Goal: Transaction & Acquisition: Purchase product/service

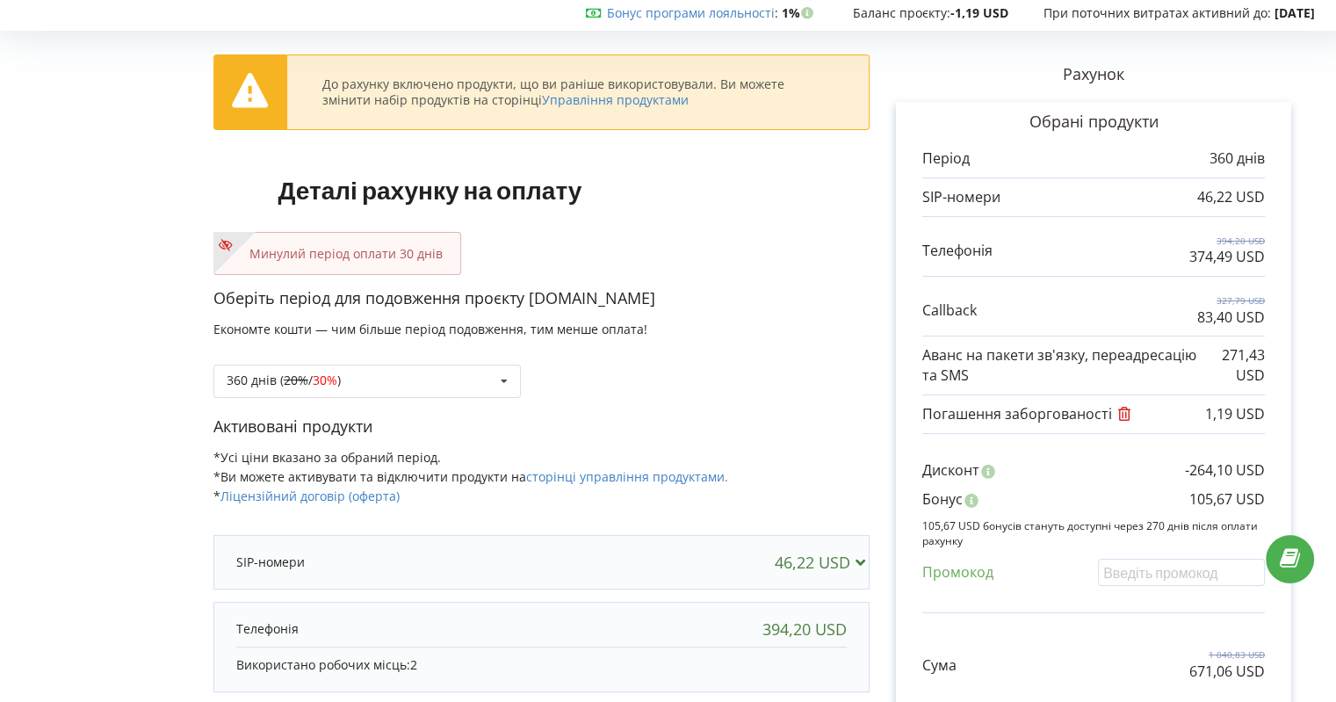
scroll to position [88, 0]
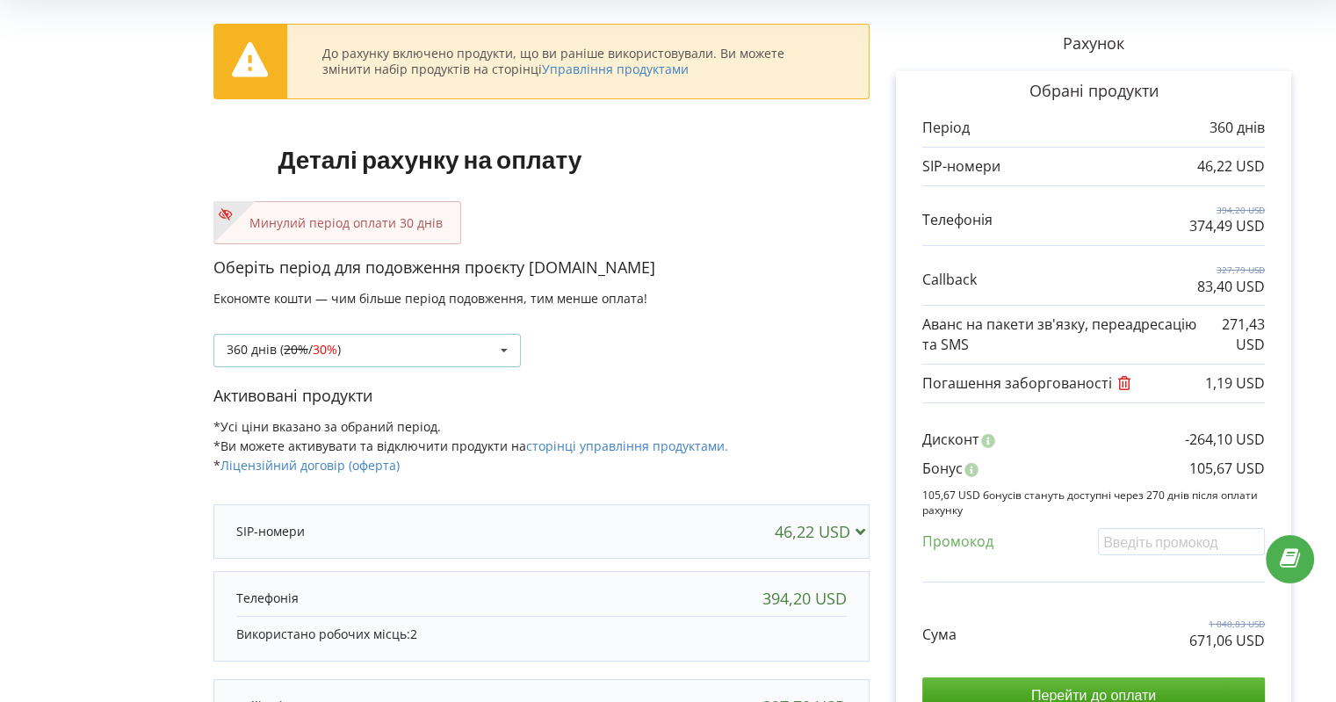
click at [418, 340] on div "360 днів ( 20% / 30% ) Поповнити баланс без подовження 20% / 30% 30% /" at bounding box center [366, 350] width 307 height 33
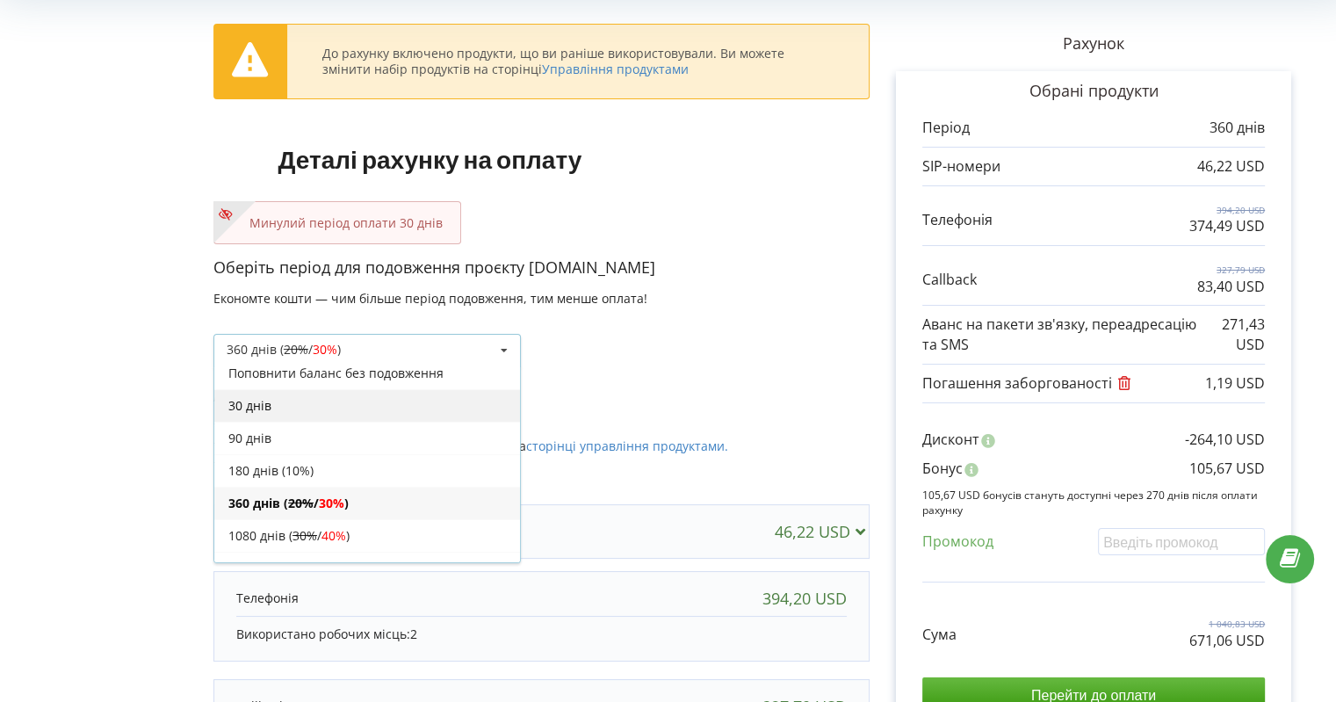
scroll to position [0, 0]
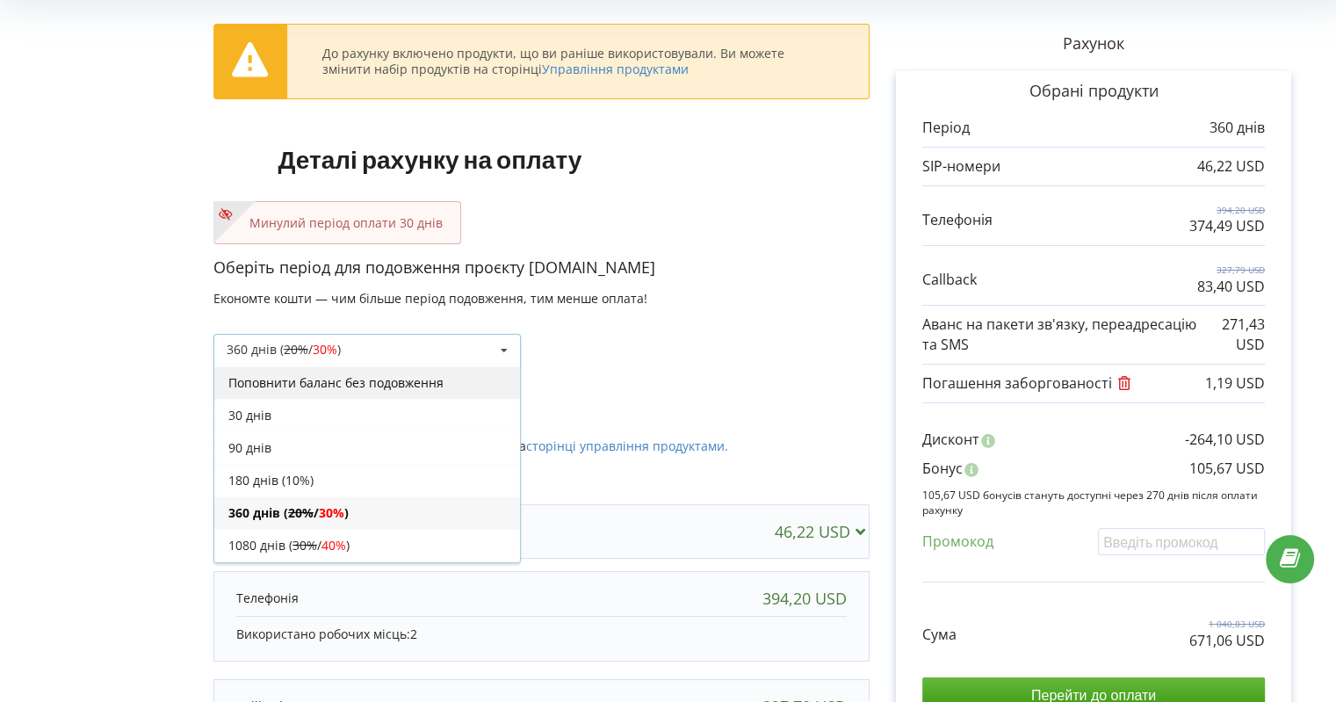
click at [365, 384] on div "Поповнити баланс без подовження" at bounding box center [367, 382] width 306 height 33
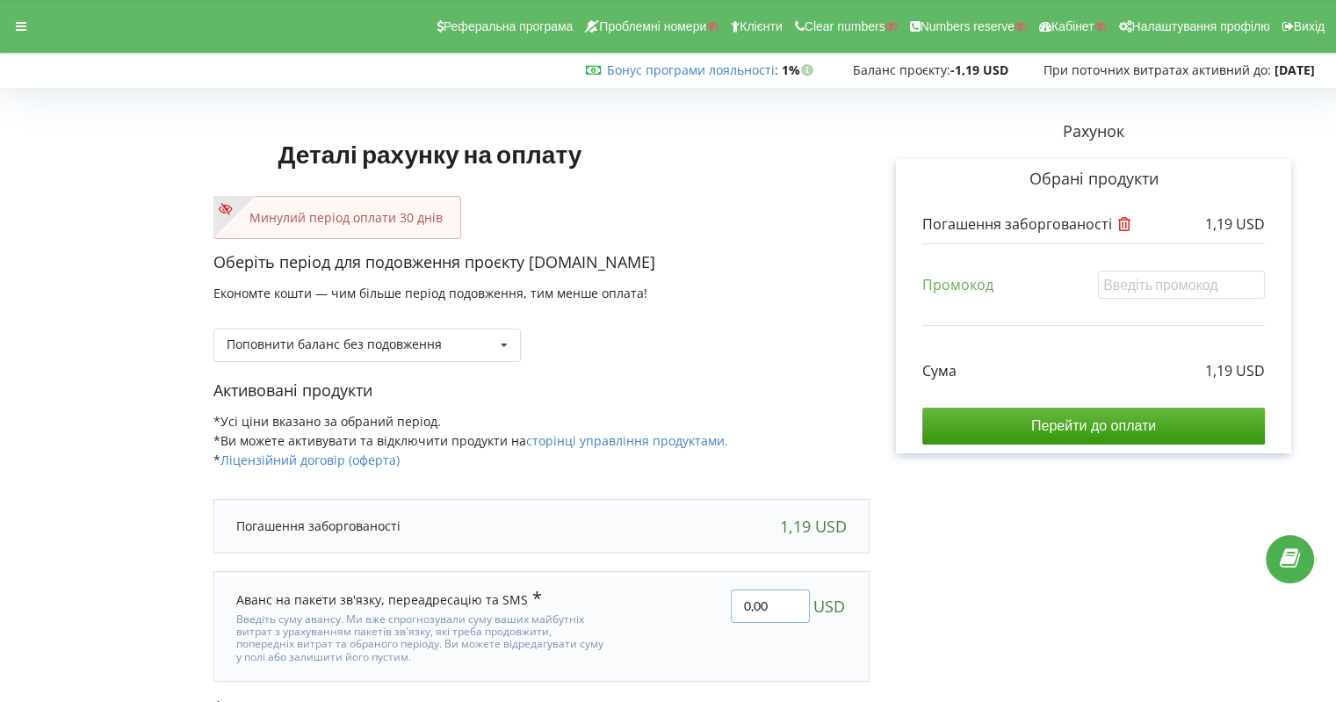
drag, startPoint x: 750, startPoint y: 603, endPoint x: 728, endPoint y: 602, distance: 22.0
click at [728, 602] on div "0,00 USD" at bounding box center [740, 626] width 238 height 99
type input "9,81"
click at [1012, 554] on div "Деталі рахунку на оплату Минулий період оплати 30 днів Оберіть період для подов…" at bounding box center [667, 415] width 1299 height 642
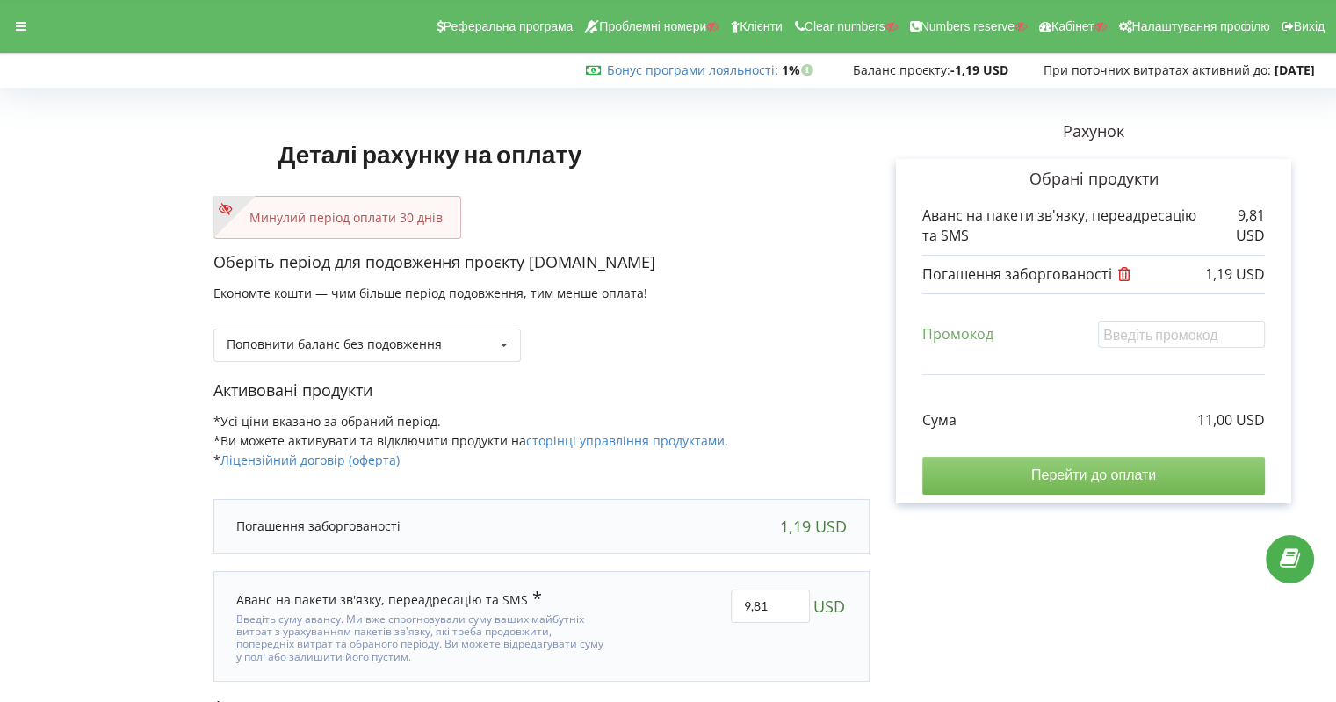
click at [1088, 469] on input "Перейти до оплати" at bounding box center [1093, 475] width 343 height 37
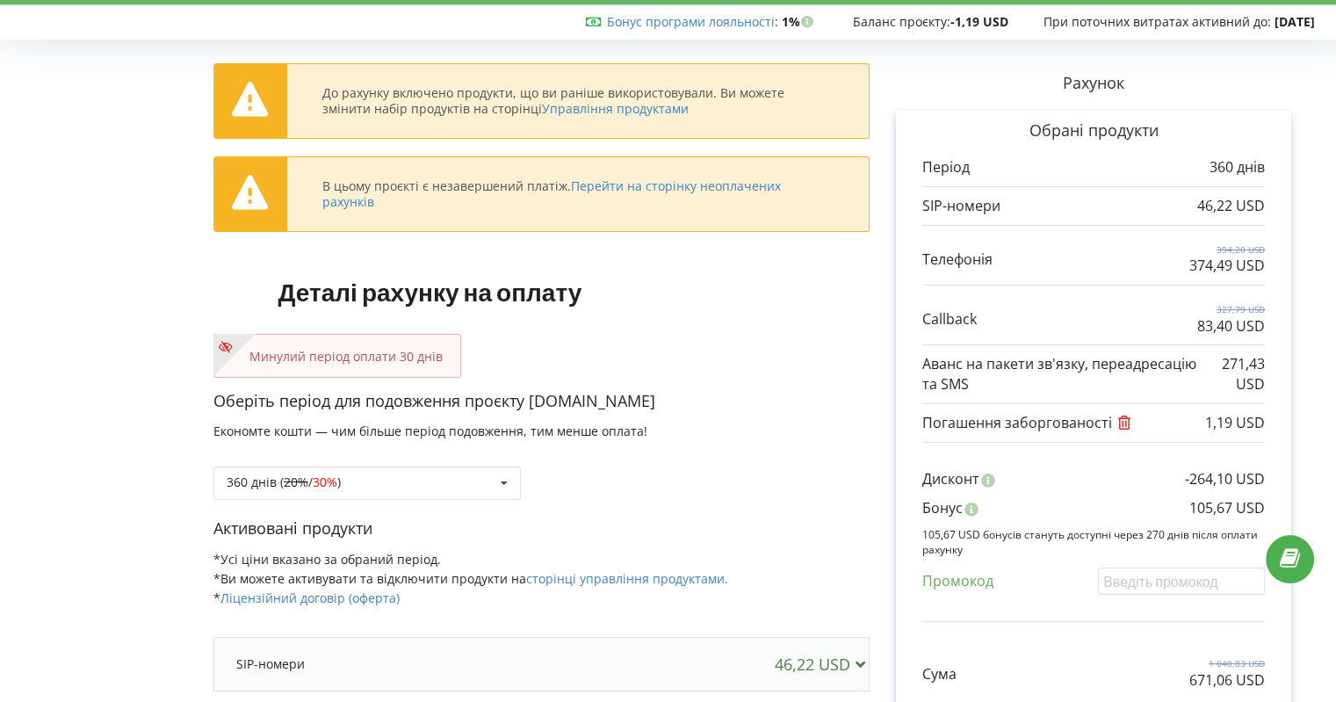
scroll to position [88, 0]
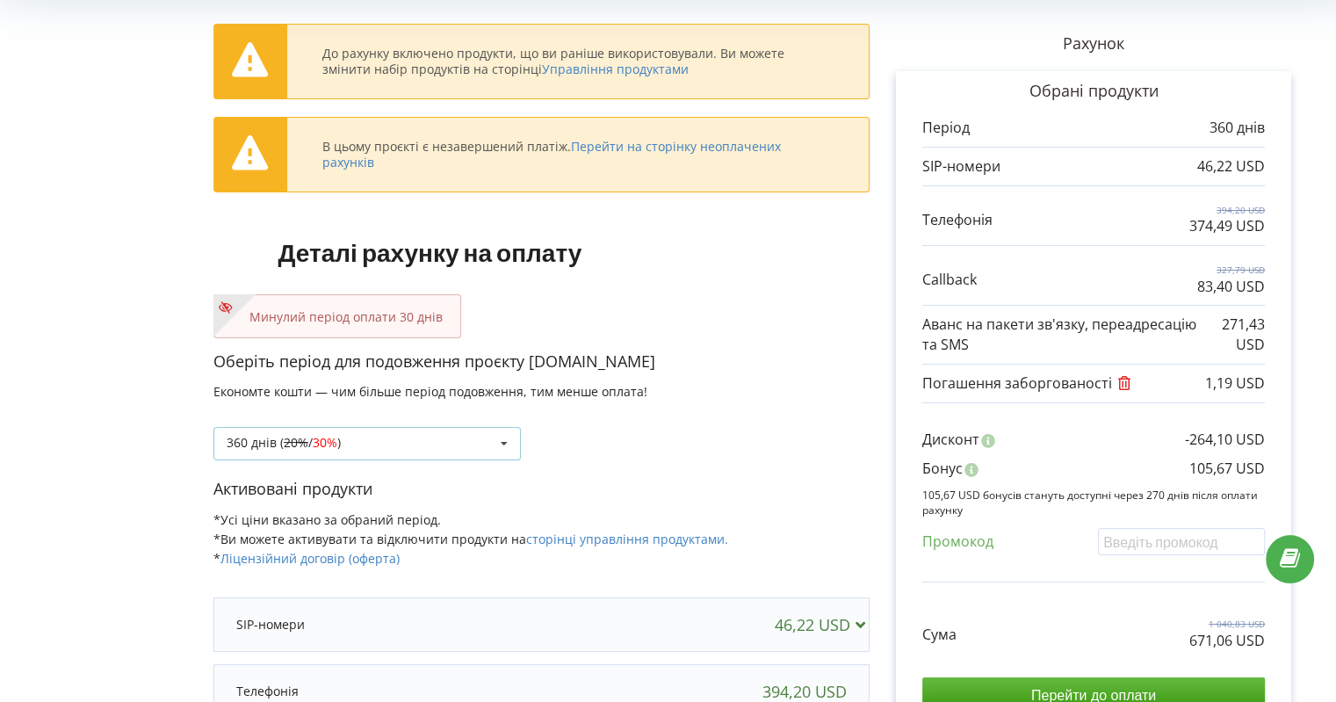
click at [414, 445] on div "360 днів ( 20% / 30% ) Поповнити баланс без подовження 20% / 30% 30% /" at bounding box center [366, 443] width 307 height 33
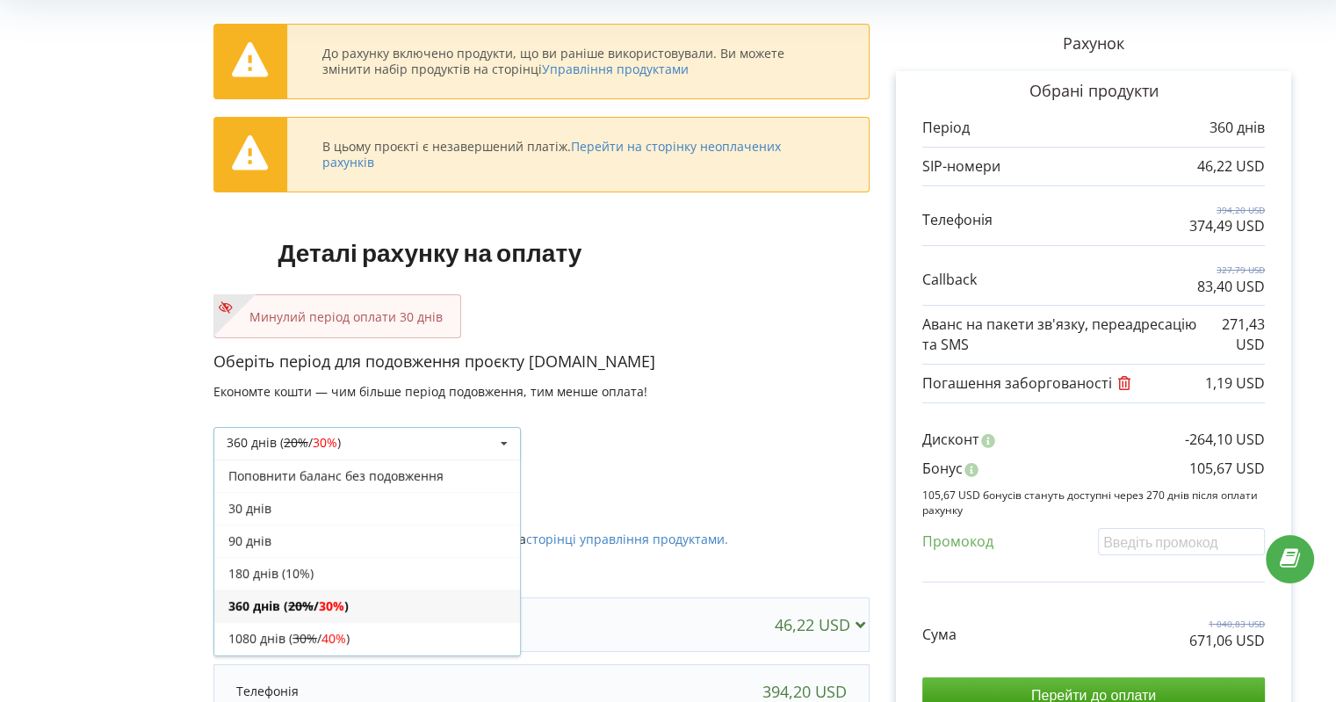
scroll to position [29, 0]
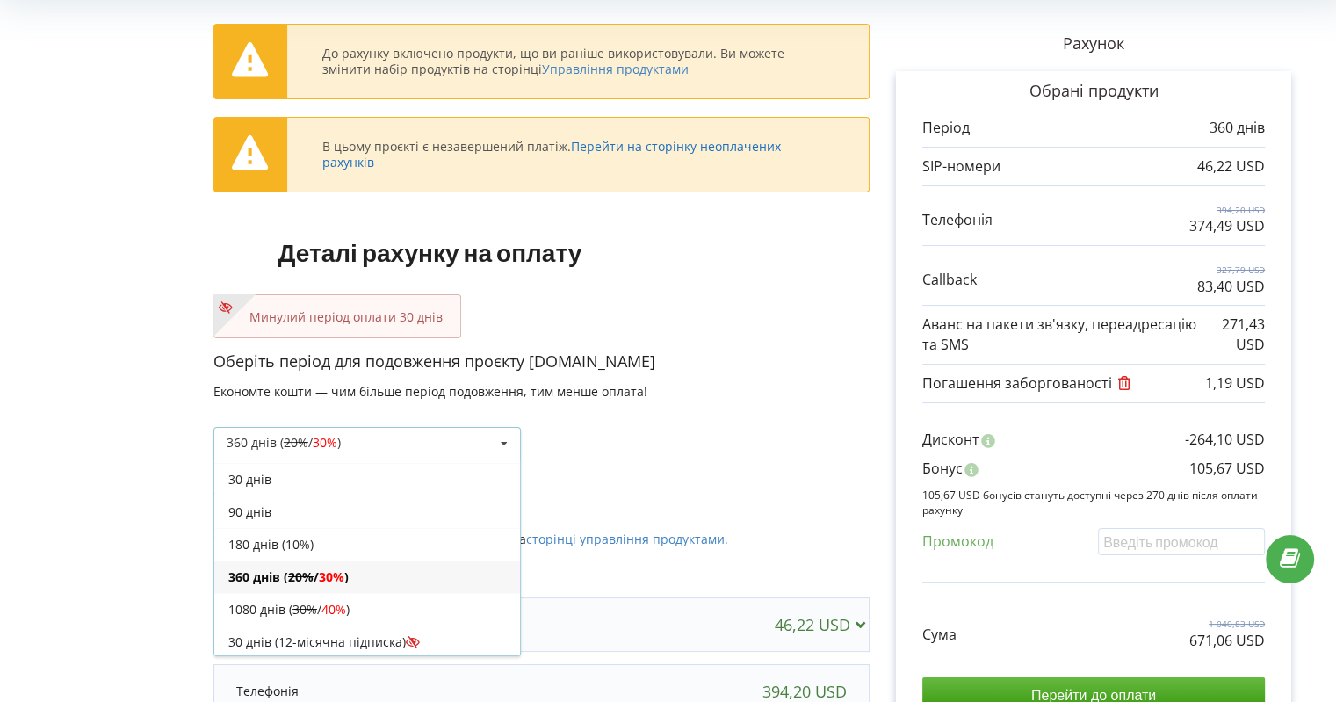
click at [717, 150] on link "Перейти на сторінку неоплачених рахунків" at bounding box center [551, 154] width 459 height 33
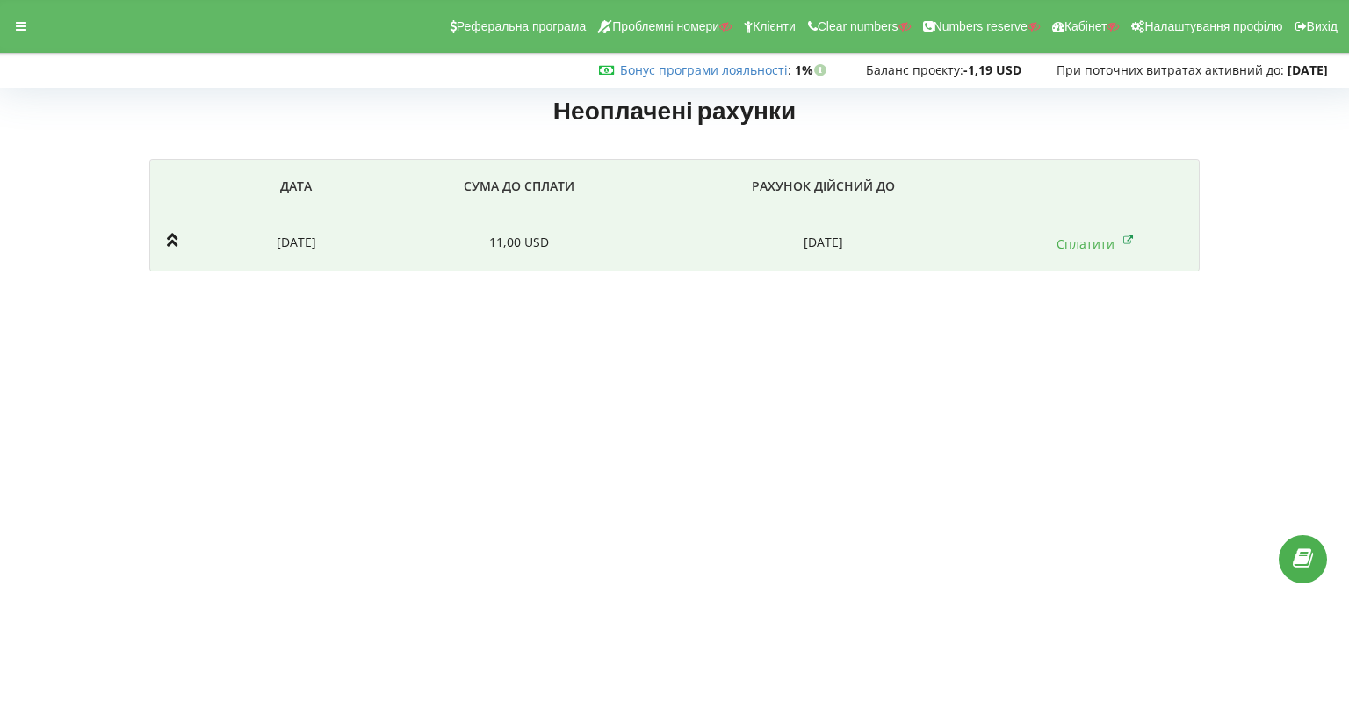
click at [1072, 235] on link "Сплатити" at bounding box center [1095, 243] width 77 height 17
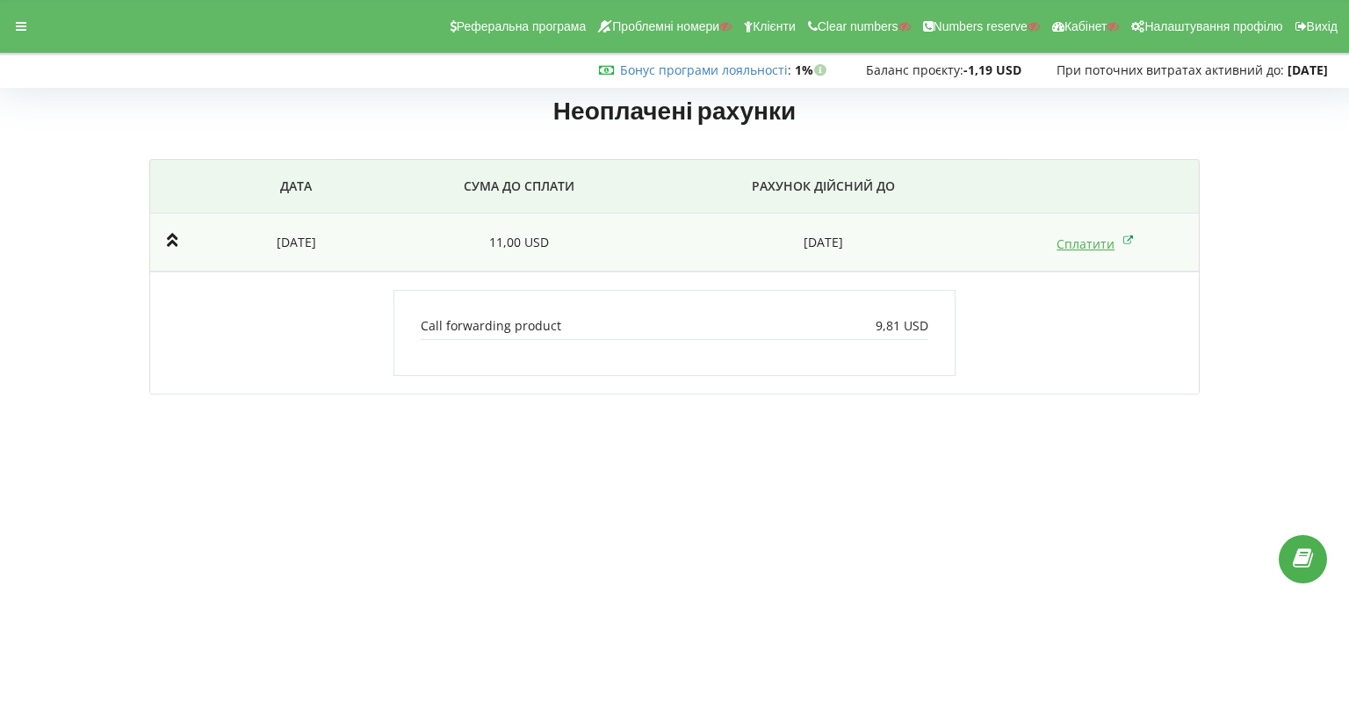
click at [1132, 243] on icon at bounding box center [1129, 240] width 11 height 18
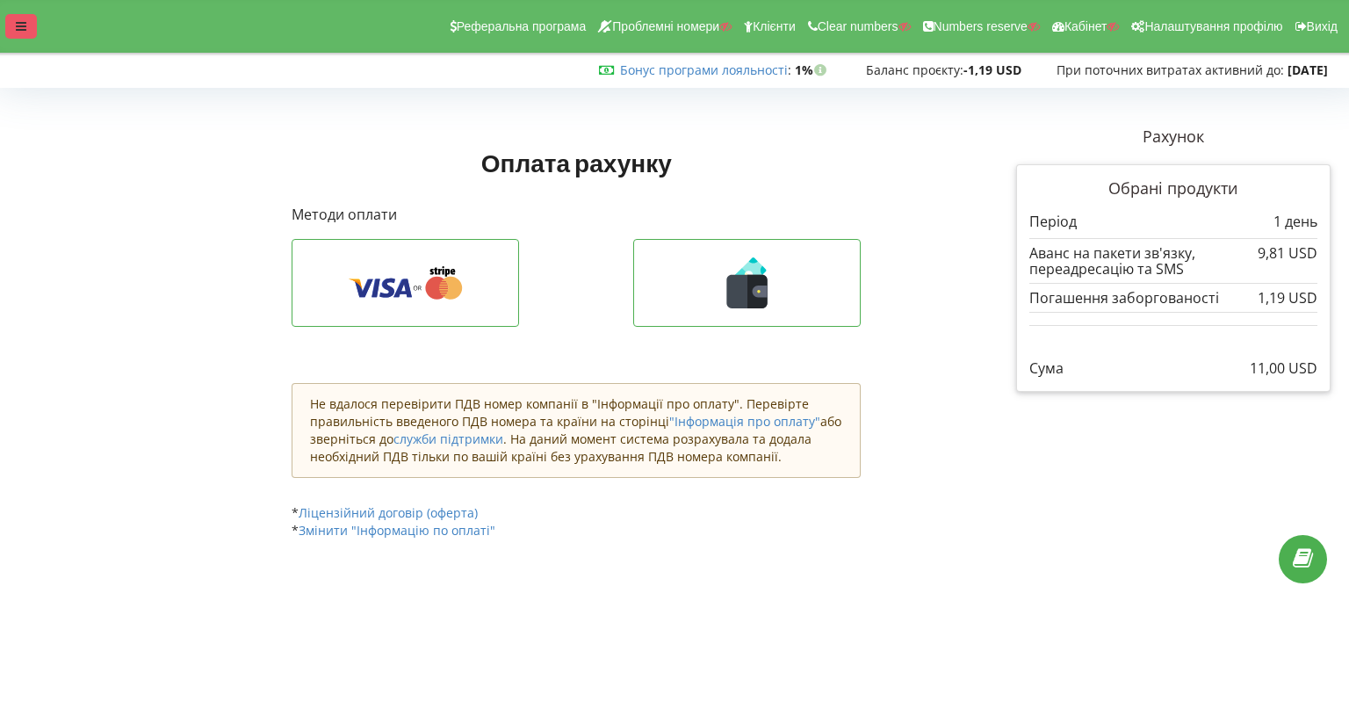
click at [24, 24] on icon at bounding box center [21, 26] width 11 height 12
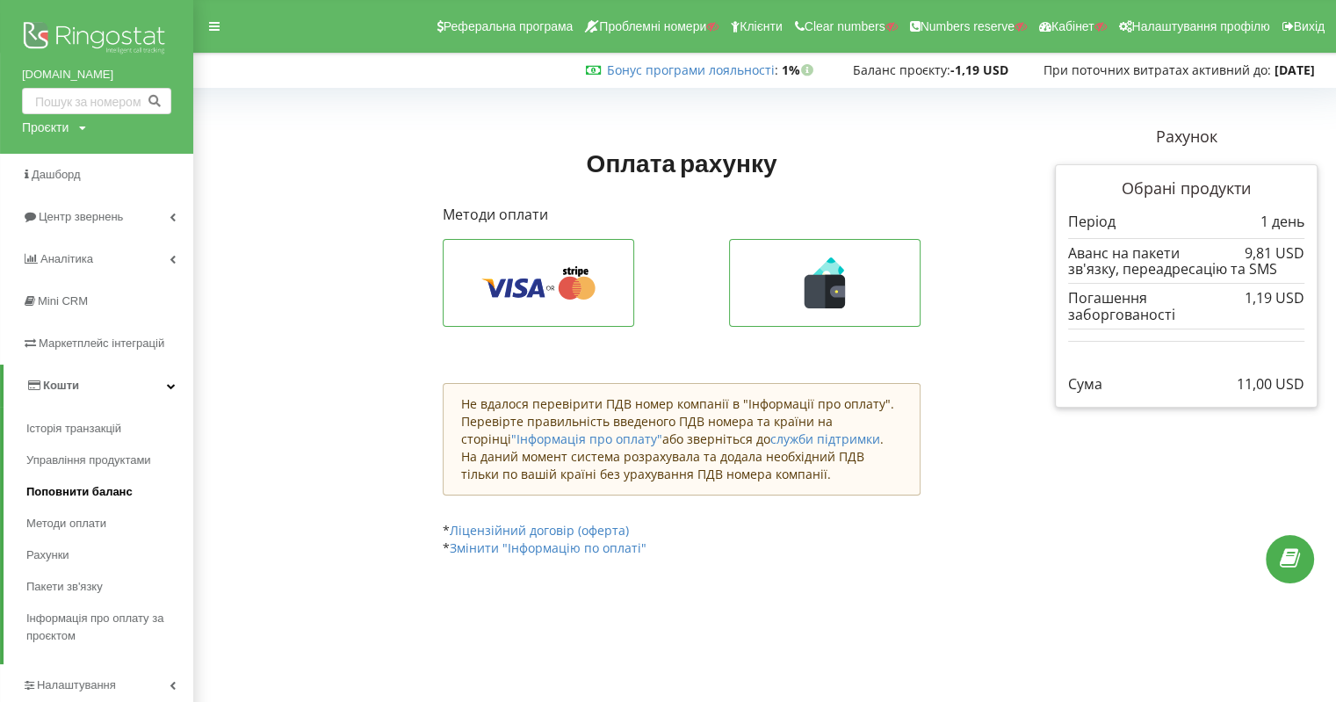
click at [89, 484] on span "Поповнити баланс" at bounding box center [79, 492] width 106 height 18
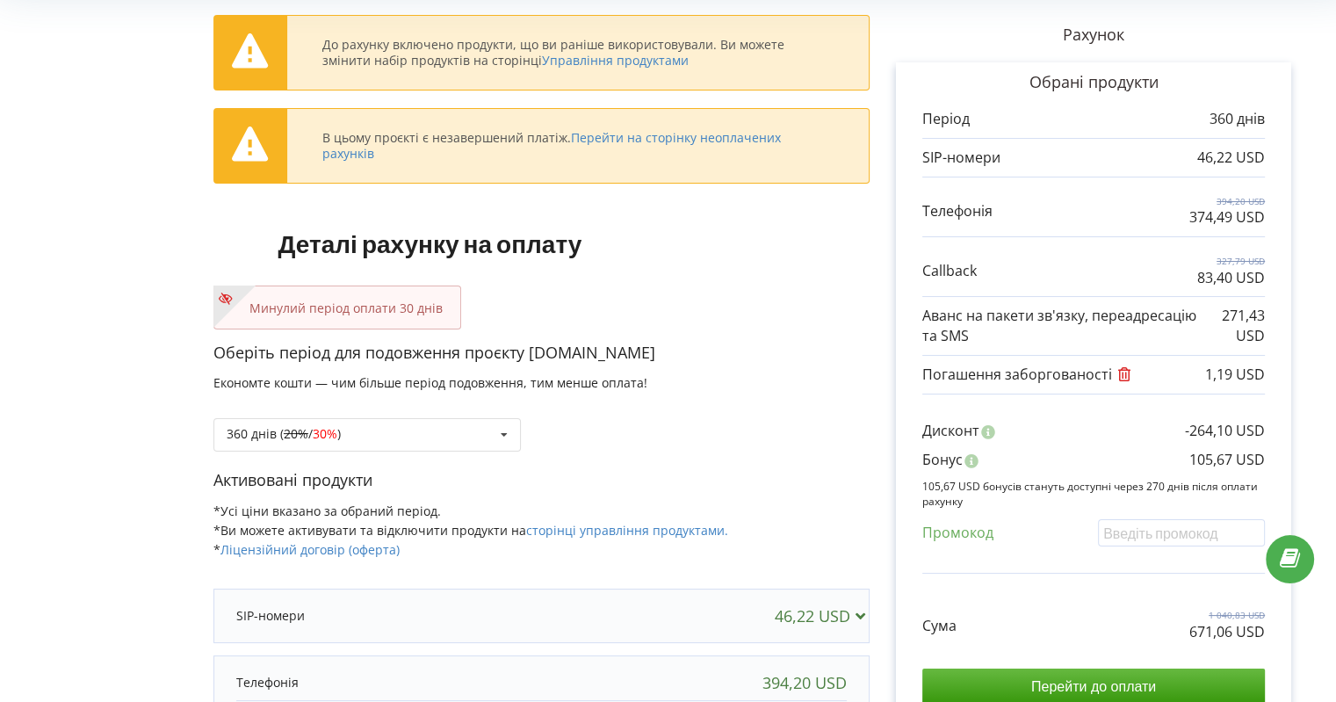
scroll to position [97, 0]
click at [441, 433] on div "360 днів ( 20% / 30% ) Поповнити баланс без подовження 20% / 30% 30% /" at bounding box center [366, 434] width 307 height 33
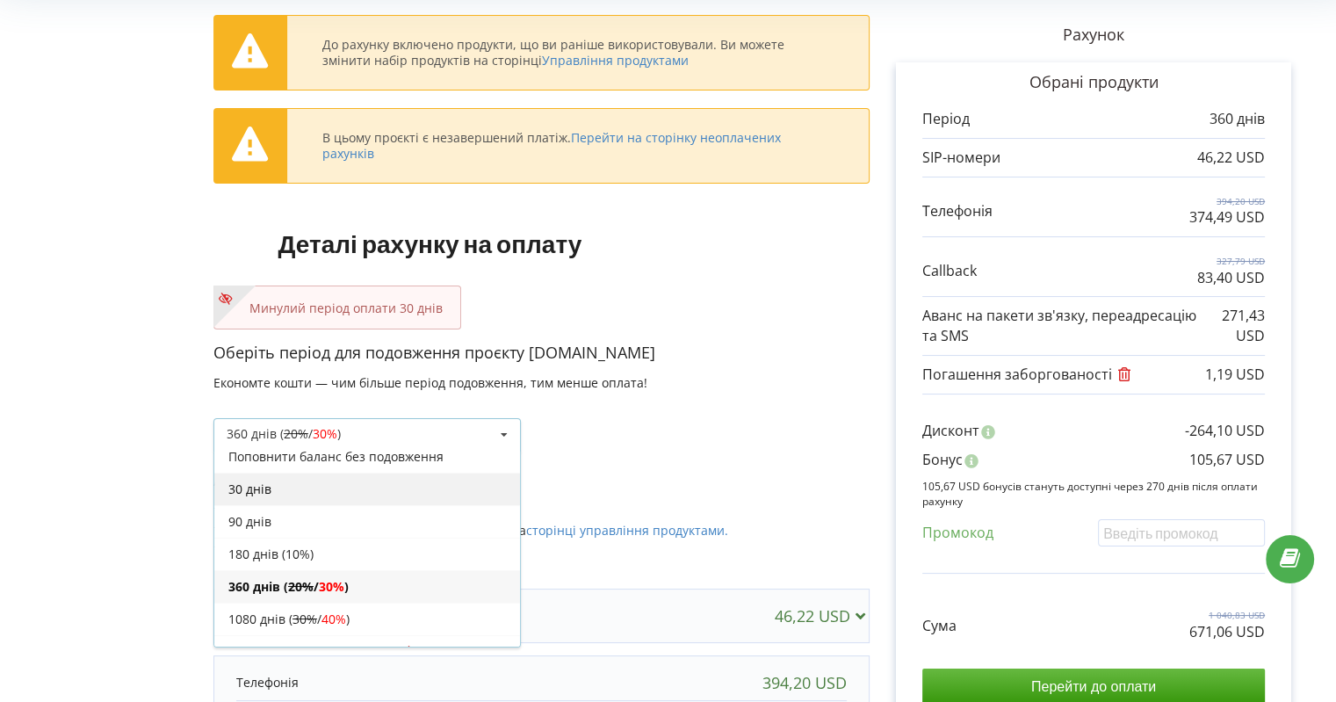
scroll to position [0, 0]
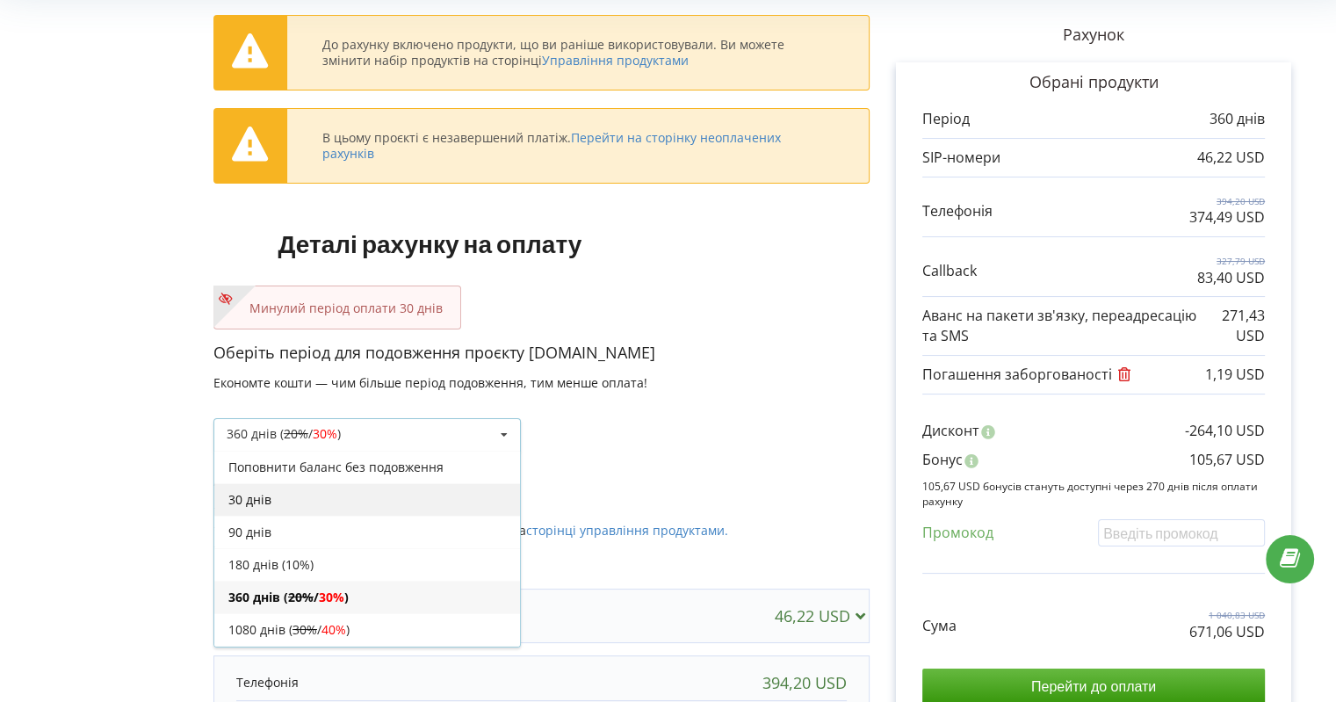
click at [328, 490] on div "30 днів" at bounding box center [367, 499] width 306 height 33
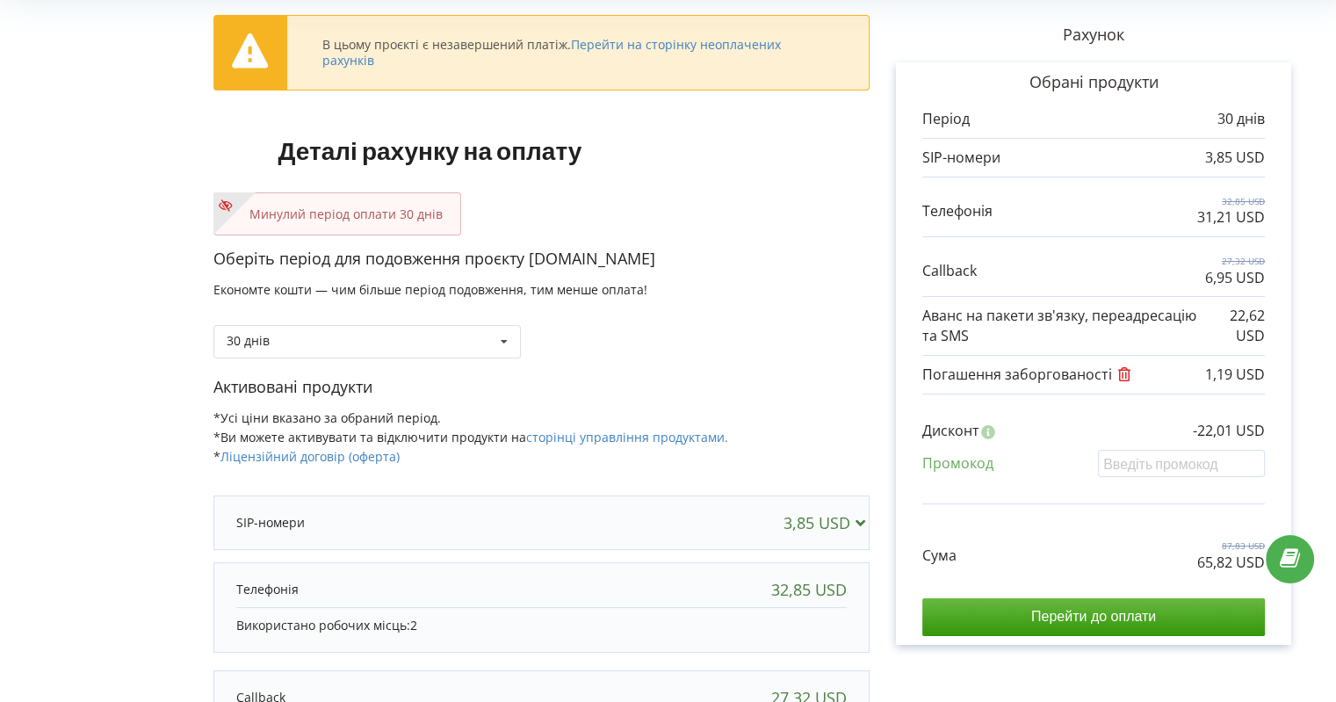
scroll to position [51, 0]
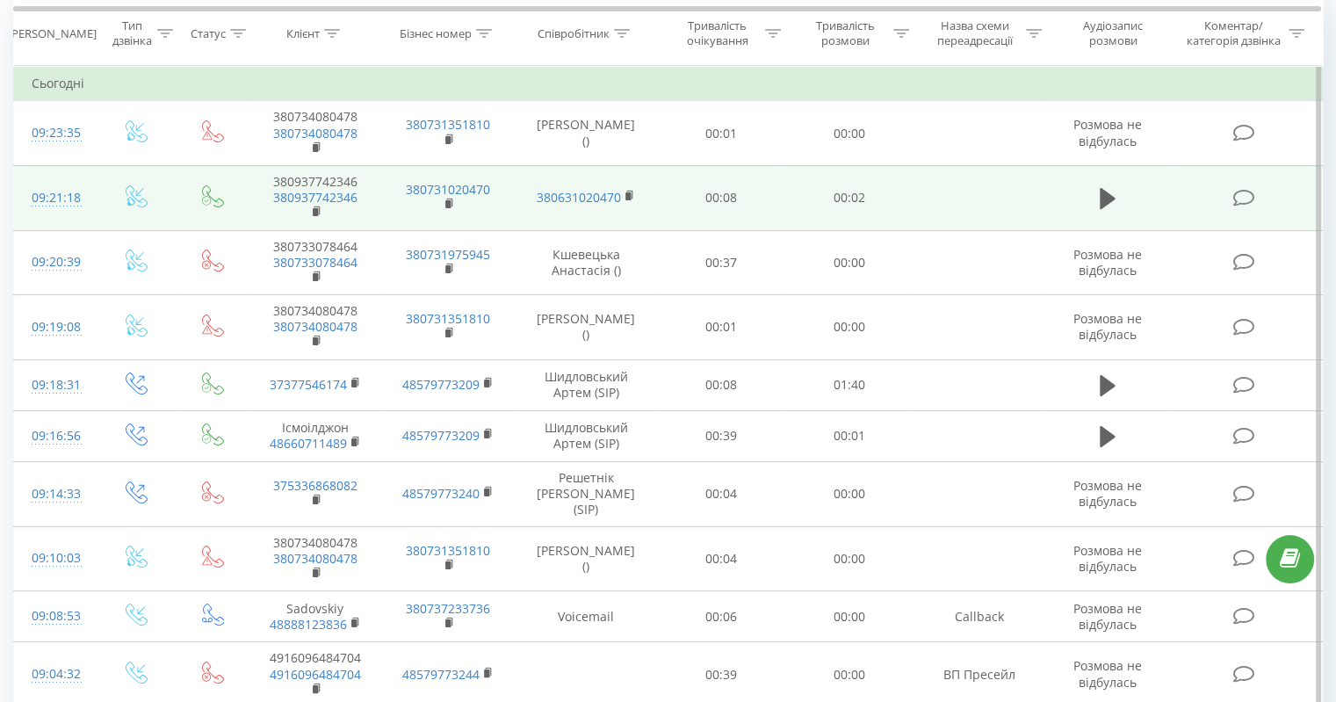
scroll to position [264, 0]
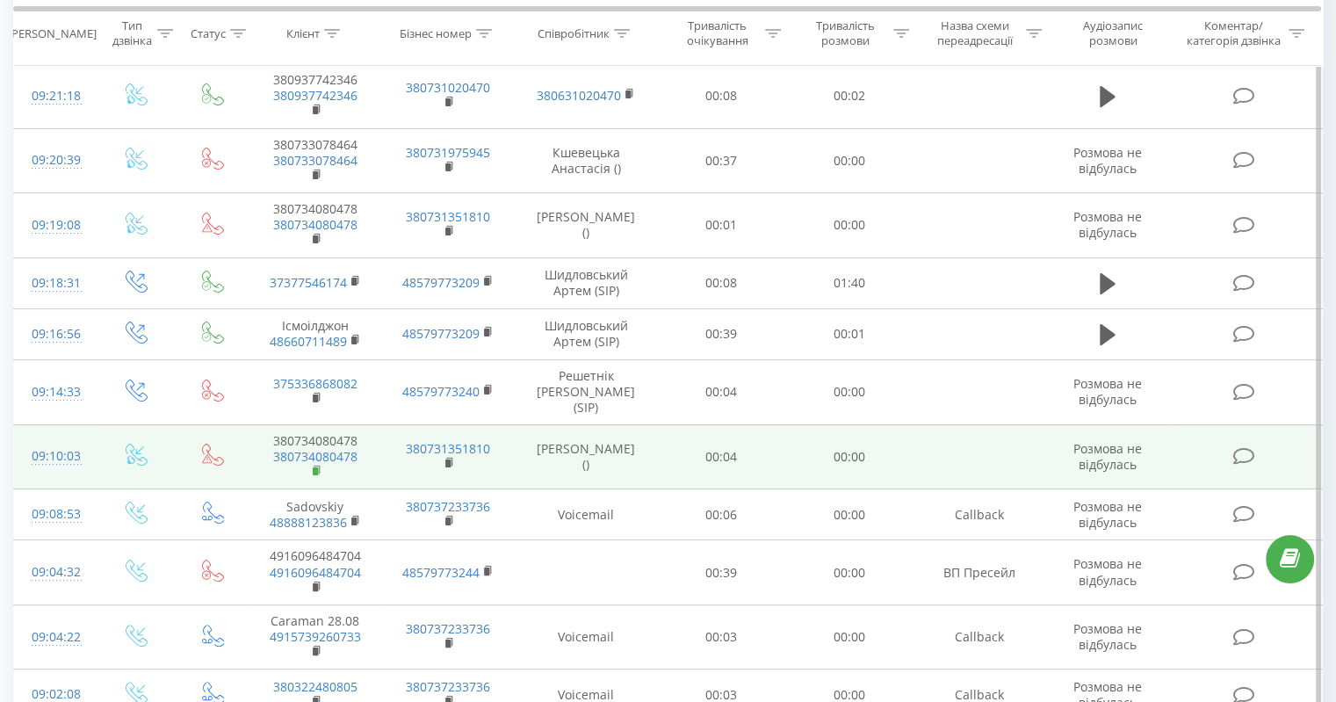
click at [315, 467] on rect at bounding box center [315, 471] width 5 height 8
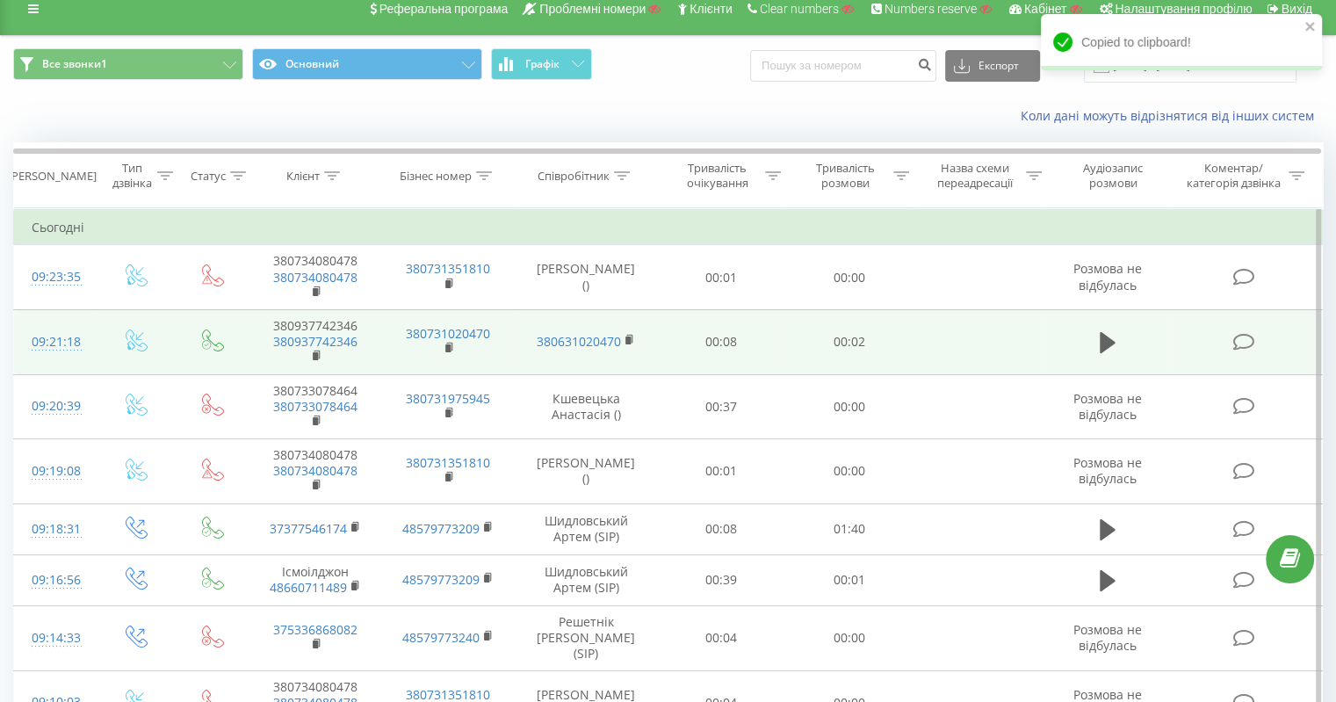
scroll to position [0, 0]
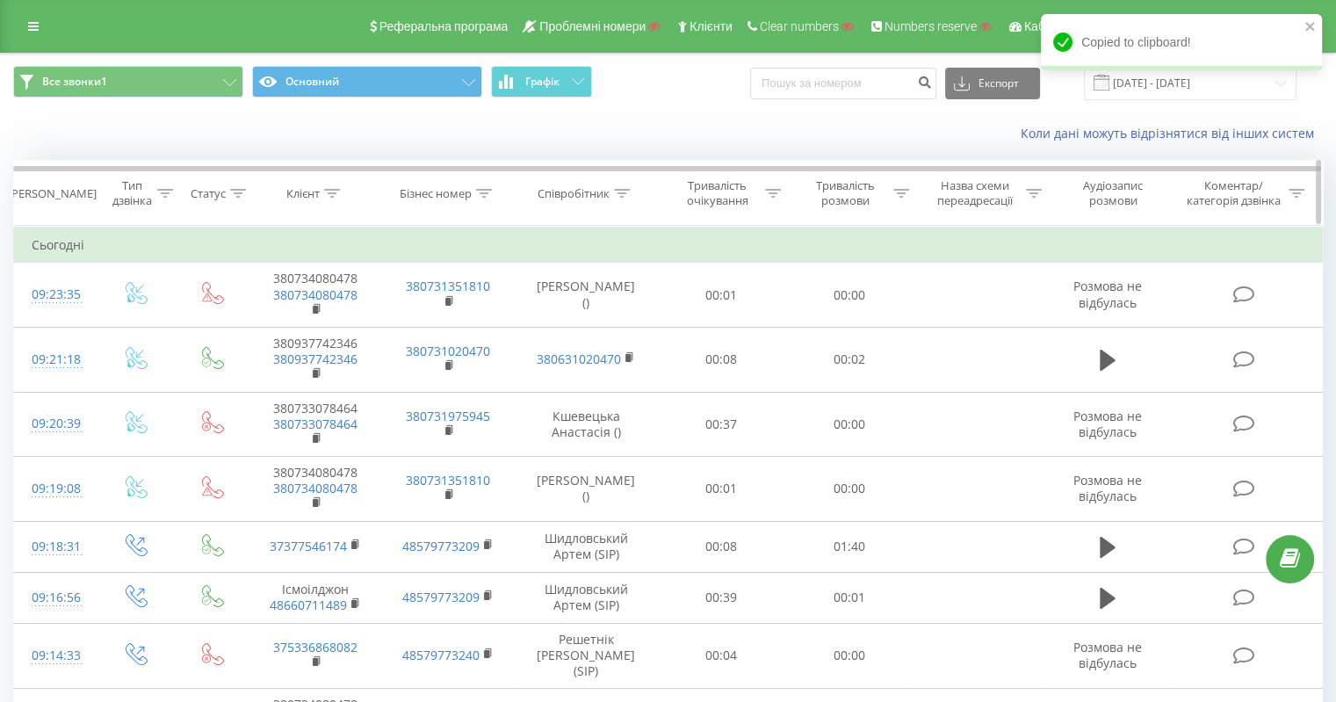
click at [336, 189] on icon at bounding box center [332, 193] width 16 height 9
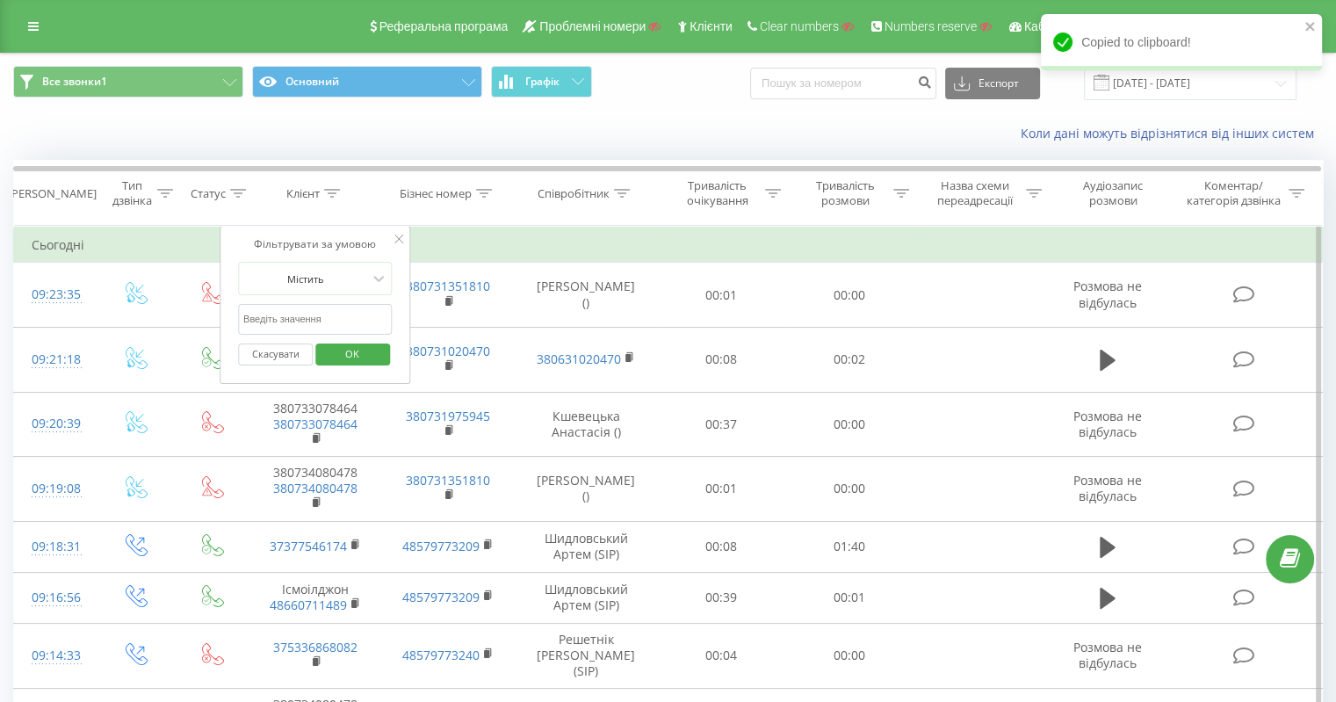
click at [309, 330] on input "text" at bounding box center [315, 319] width 155 height 31
paste input "380734080478"
type input "380734080478"
click at [362, 360] on span "OK" at bounding box center [352, 353] width 49 height 27
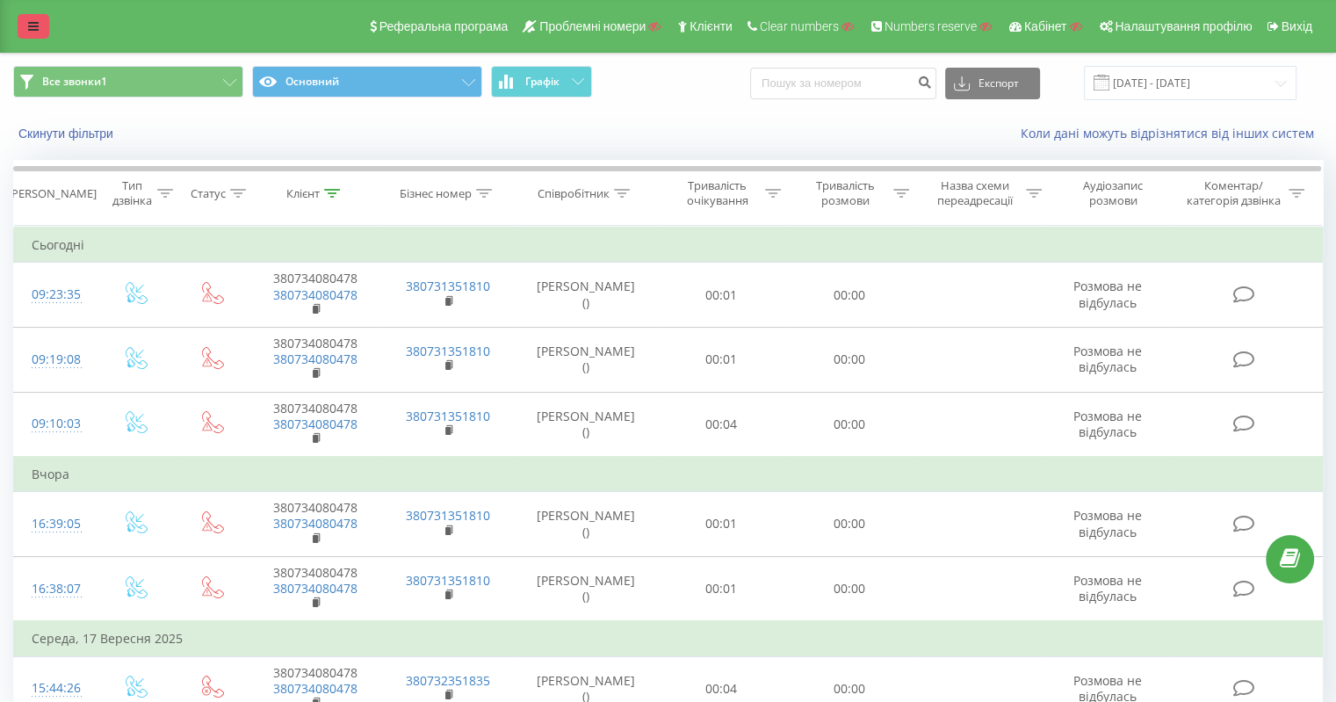
click at [39, 18] on link at bounding box center [34, 26] width 32 height 25
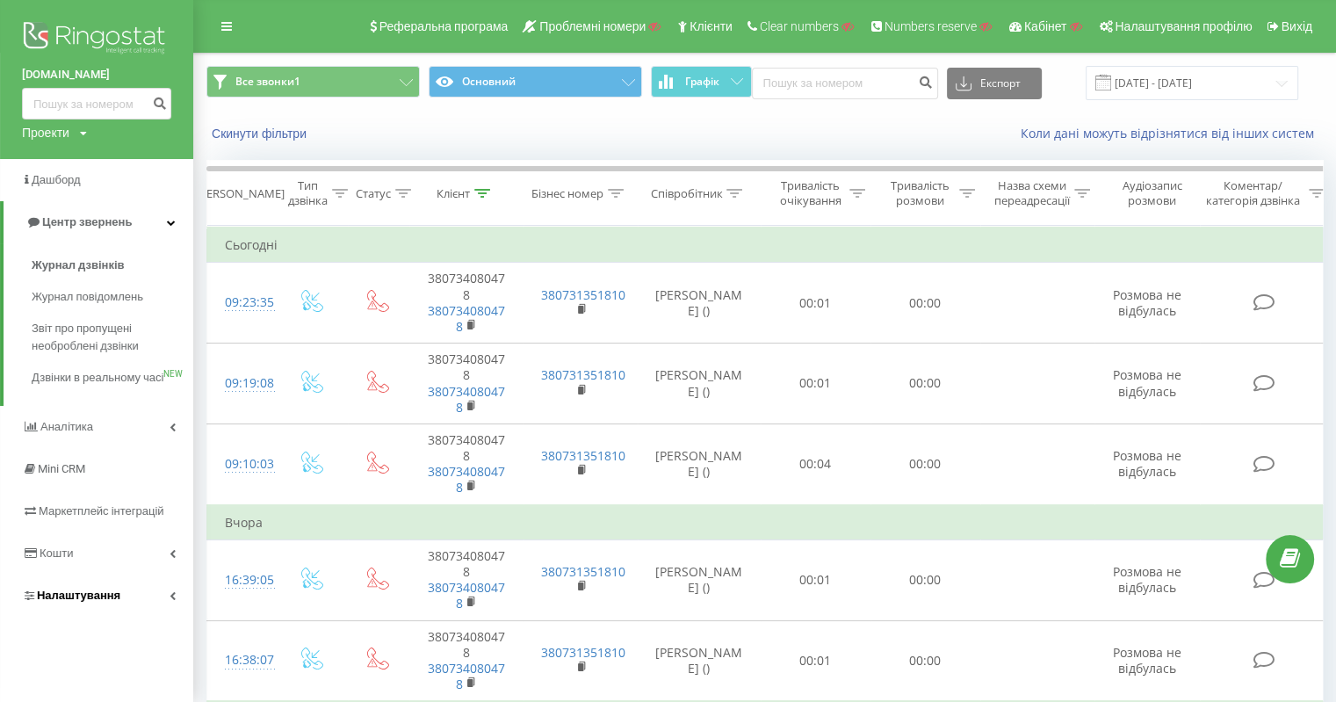
click at [105, 602] on span "Налаштування" at bounding box center [78, 595] width 83 height 13
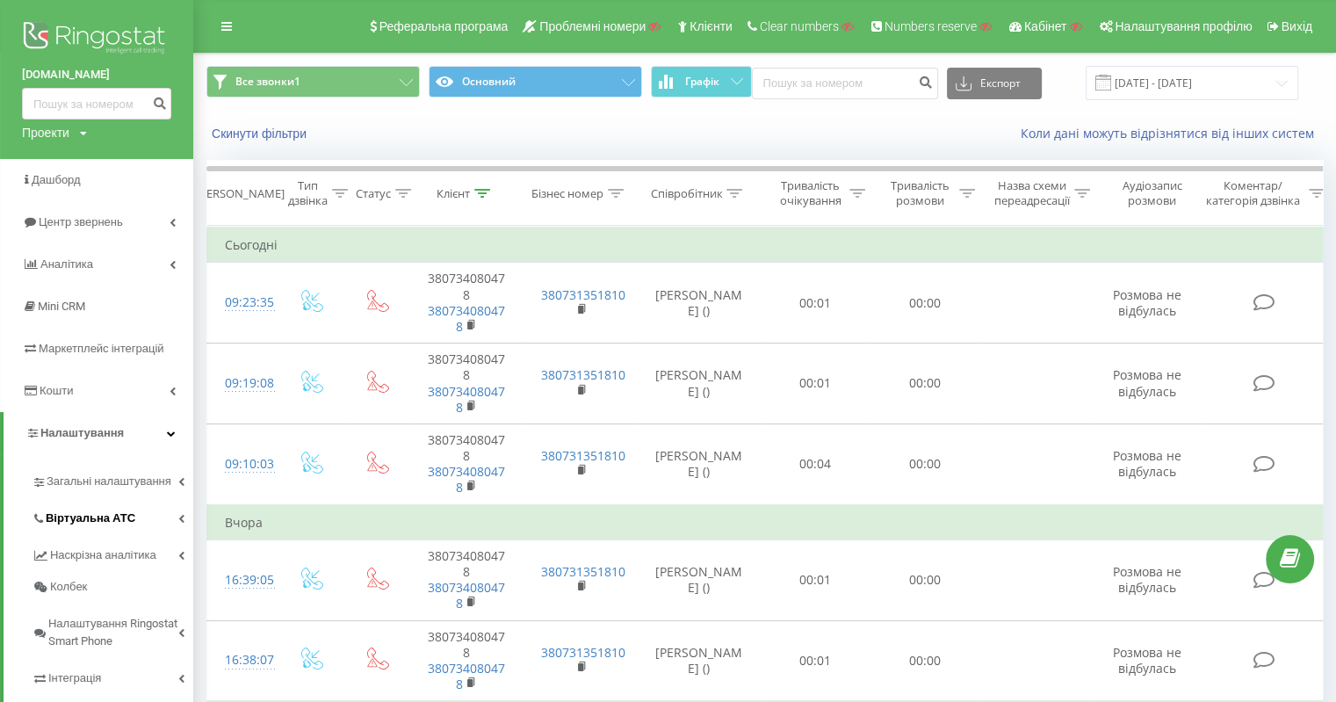
click at [119, 517] on span "Віртуальна АТС" at bounding box center [91, 519] width 90 height 18
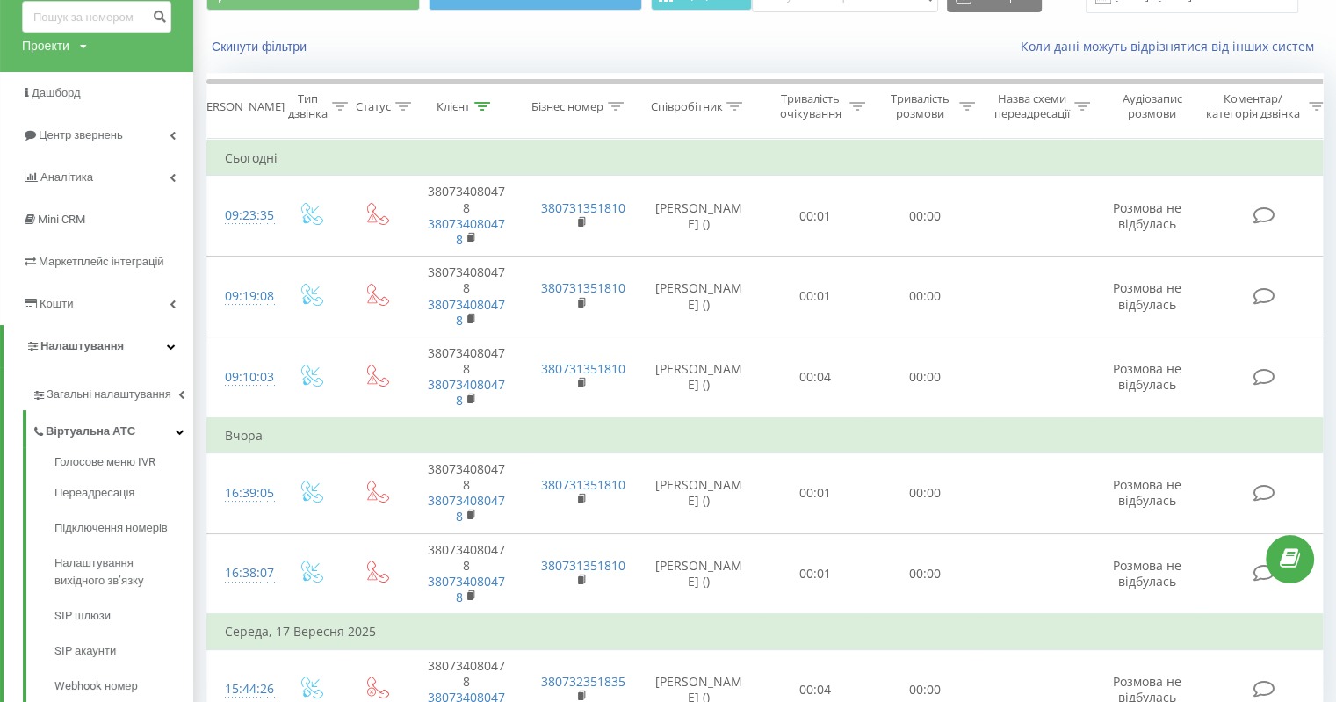
scroll to position [88, 0]
click at [136, 524] on span "Підключення номерів" at bounding box center [115, 527] width 123 height 18
